Goal: Transaction & Acquisition: Subscribe to service/newsletter

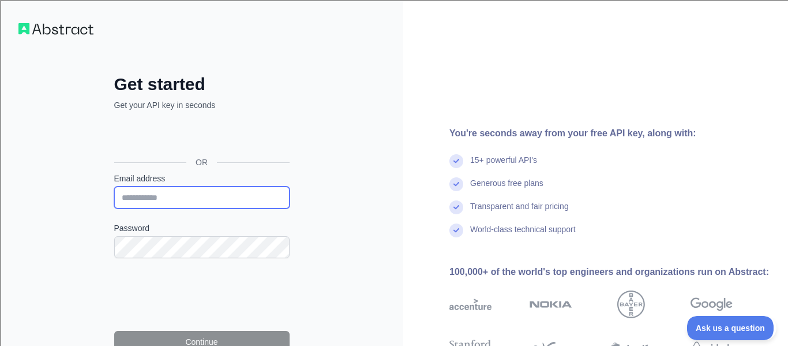
click at [195, 199] on input "Email address" at bounding box center [201, 197] width 175 height 22
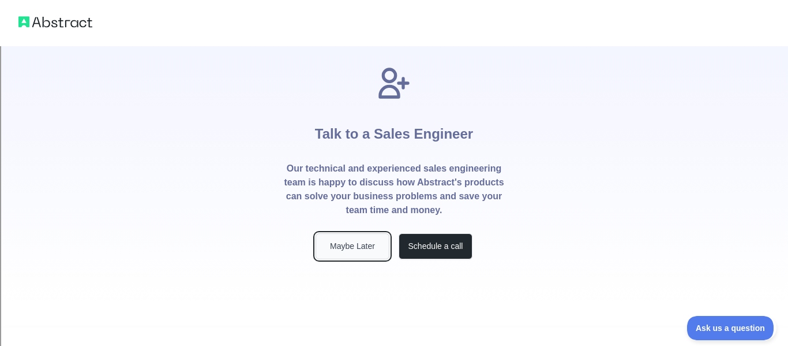
click at [383, 248] on button "Maybe Later" at bounding box center [353, 246] width 74 height 26
